Goal: Task Accomplishment & Management: Use online tool/utility

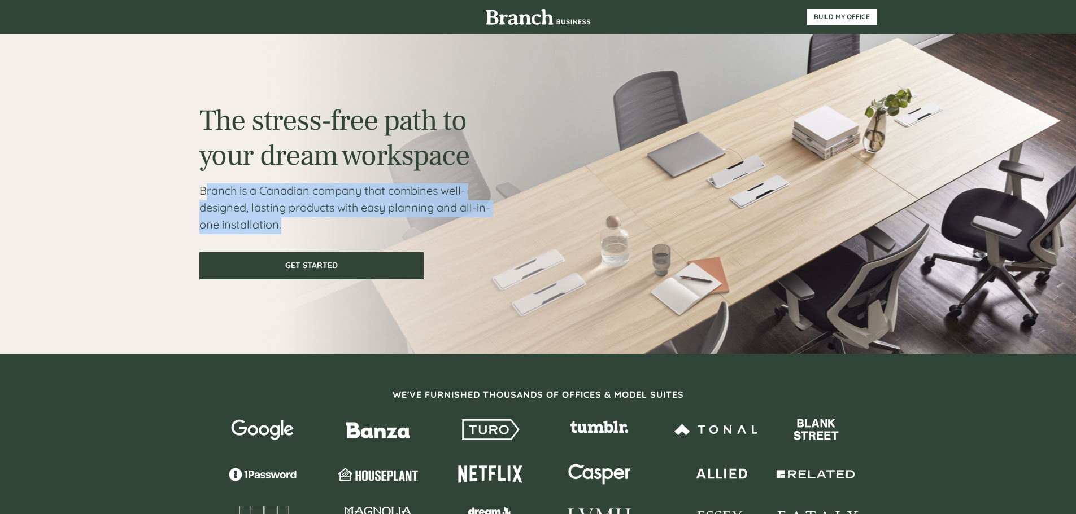
drag, startPoint x: 203, startPoint y: 187, endPoint x: 477, endPoint y: 222, distance: 275.5
click at [477, 222] on p "Branch is a Canadian company that combines well-designed, lasting products with…" at bounding box center [348, 208] width 298 height 51
drag, startPoint x: 211, startPoint y: 189, endPoint x: 347, endPoint y: 222, distance: 140.8
click at [347, 222] on p "Branch is a Canadian company that combines well-designed, lasting products with…" at bounding box center [348, 208] width 298 height 51
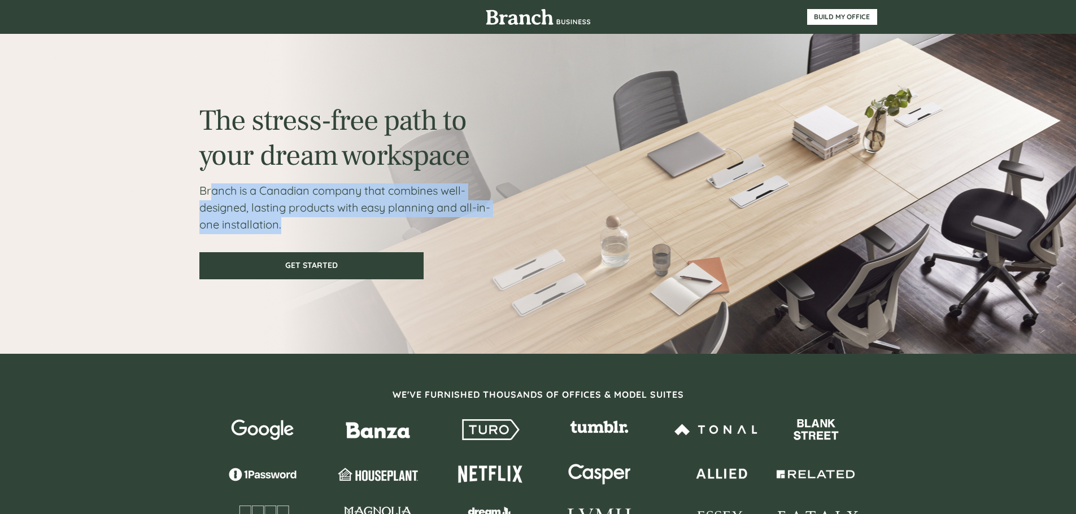
click at [347, 222] on p "Branch is a Canadian company that combines well-designed, lasting products with…" at bounding box center [348, 208] width 298 height 51
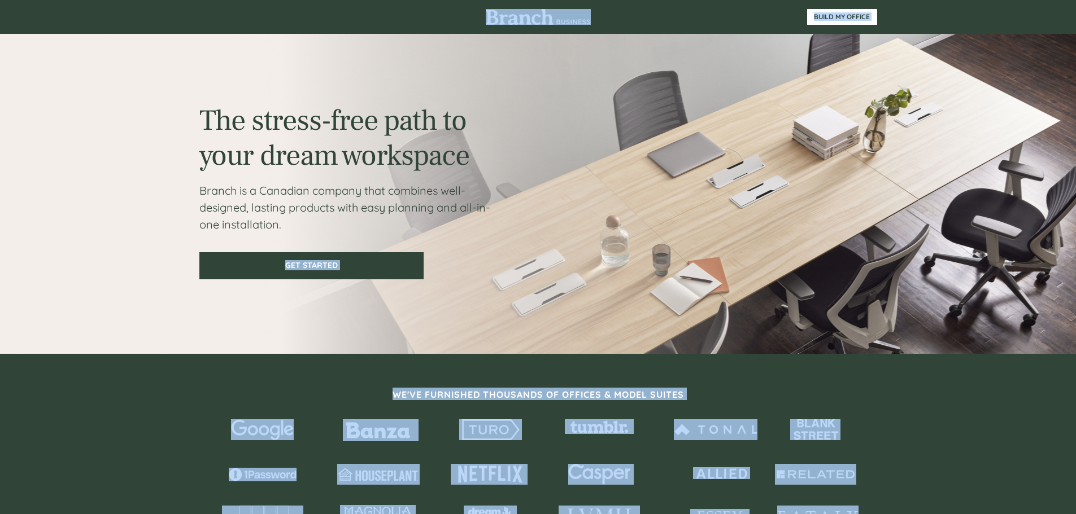
drag, startPoint x: 309, startPoint y: 219, endPoint x: 194, endPoint y: 199, distance: 117.4
click at [193, 187] on div at bounding box center [538, 194] width 1076 height 320
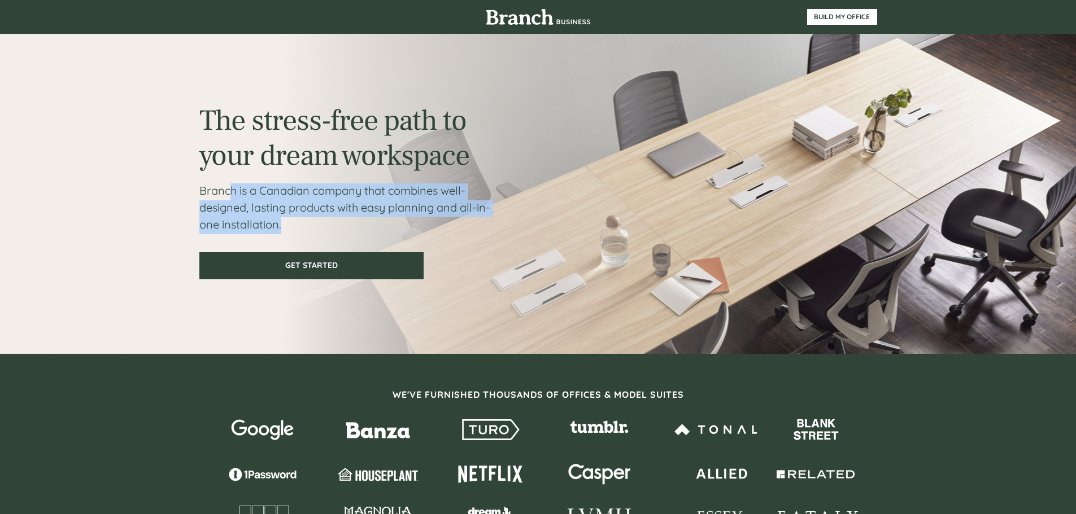
drag, startPoint x: 231, startPoint y: 195, endPoint x: 365, endPoint y: 221, distance: 136.4
click at [365, 221] on p "Branch is a Canadian company that combines well-designed, lasting products with…" at bounding box center [348, 208] width 298 height 51
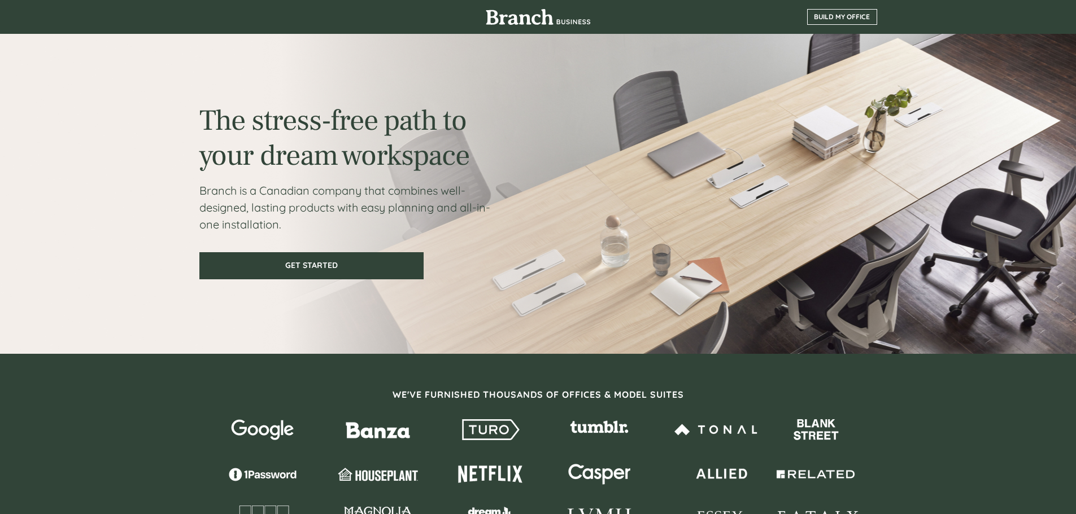
click at [871, 20] on span "BUILD MY OFFICE" at bounding box center [841, 17] width 69 height 8
click at [812, 13] on span "BUILD MY OFFICE" at bounding box center [841, 17] width 69 height 8
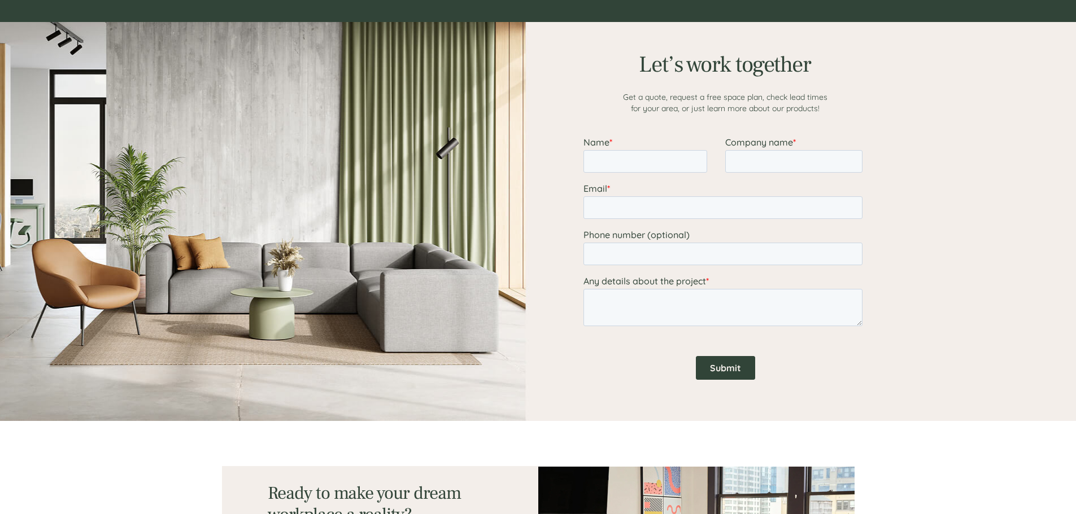
scroll to position [1410, 0]
